Goal: Information Seeking & Learning: Check status

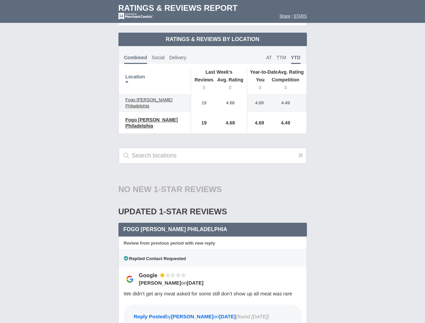
scroll to position [326, 0]
